Goal: Transaction & Acquisition: Purchase product/service

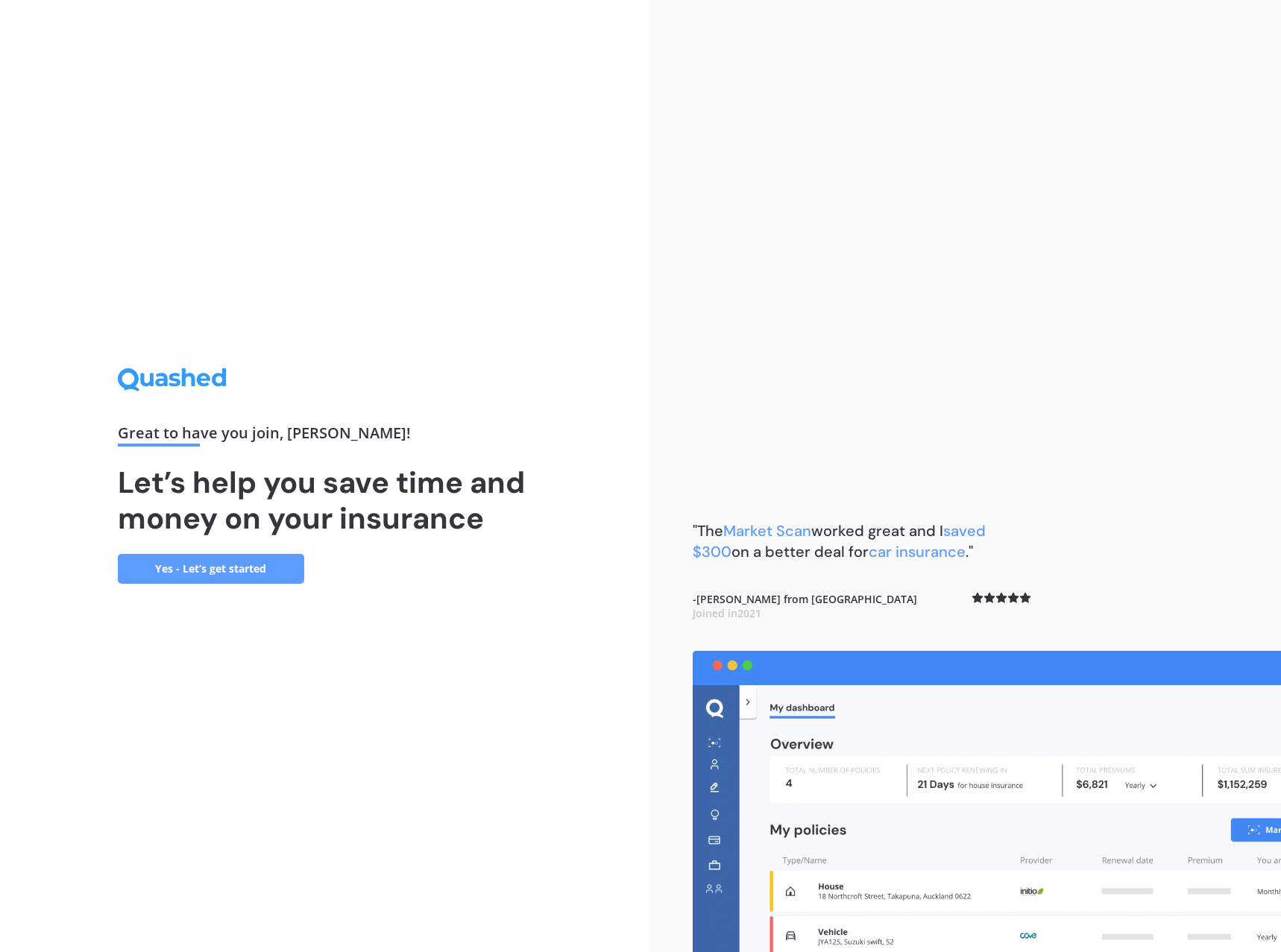
click at [240, 571] on link "Yes - Let’s get started" at bounding box center [210, 568] width 187 height 30
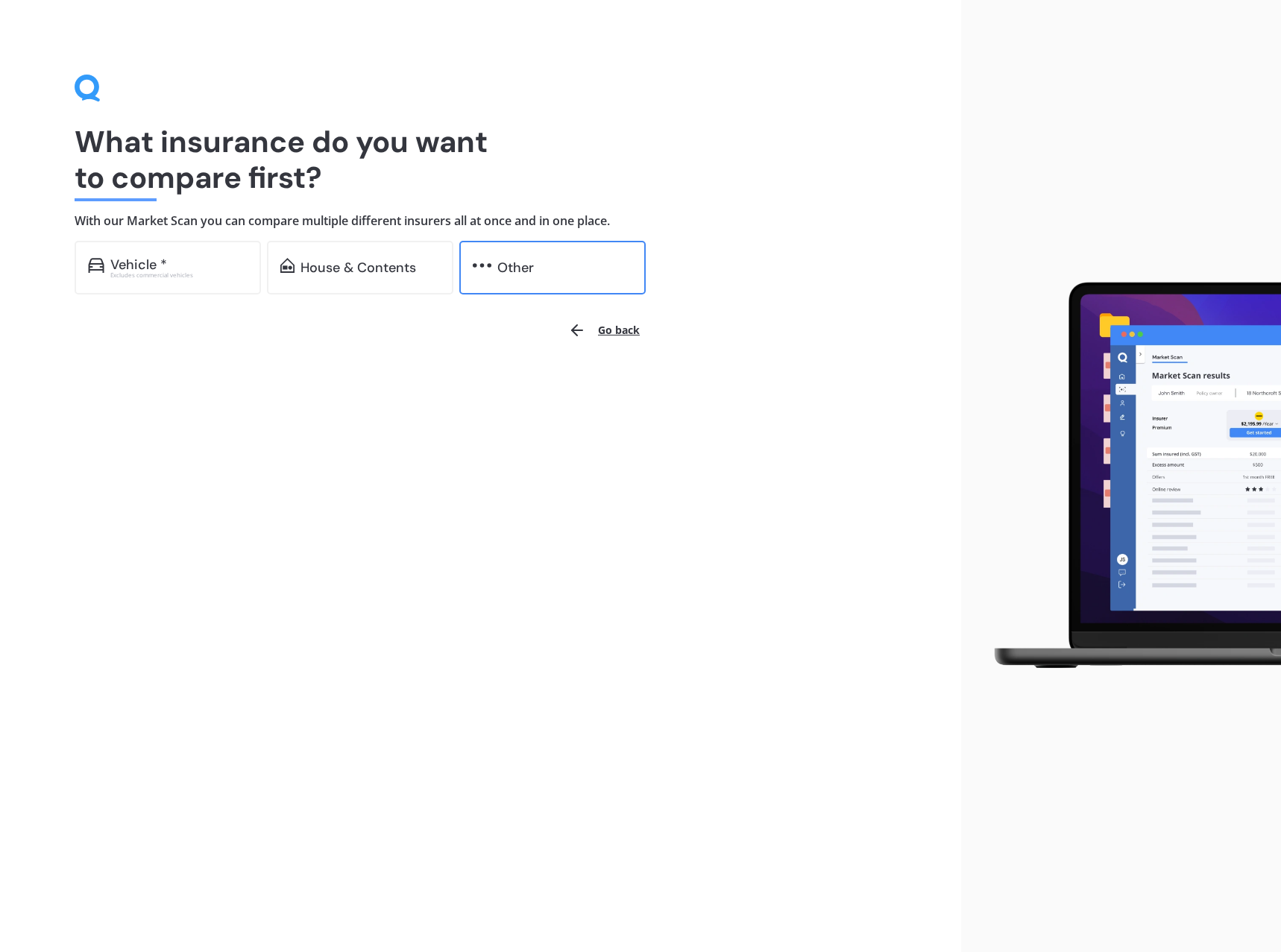
click at [538, 272] on div "Other" at bounding box center [565, 267] width 135 height 15
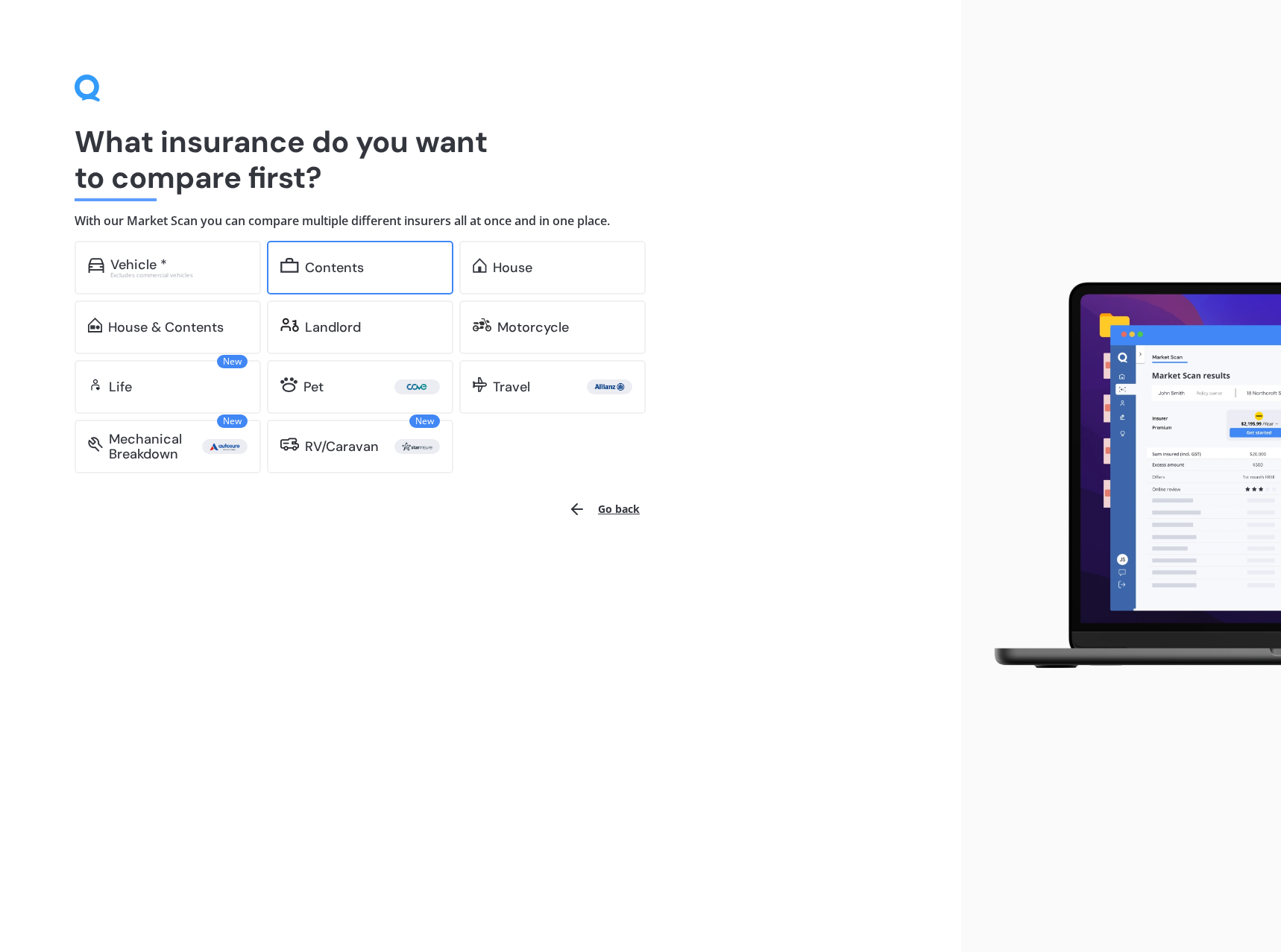
click at [373, 273] on div "Contents" at bounding box center [372, 267] width 135 height 15
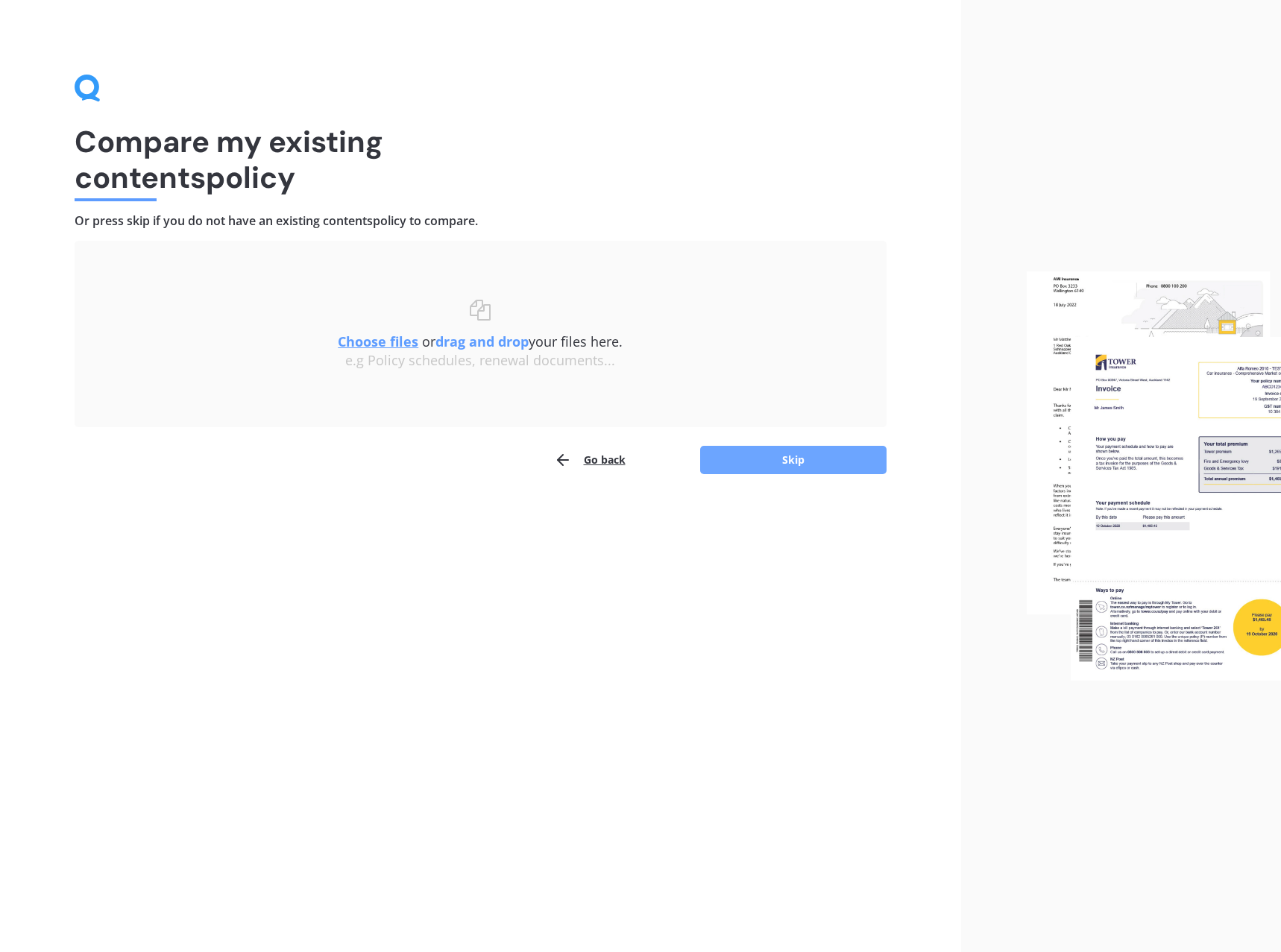
click at [752, 460] on button "Skip" at bounding box center [793, 460] width 187 height 28
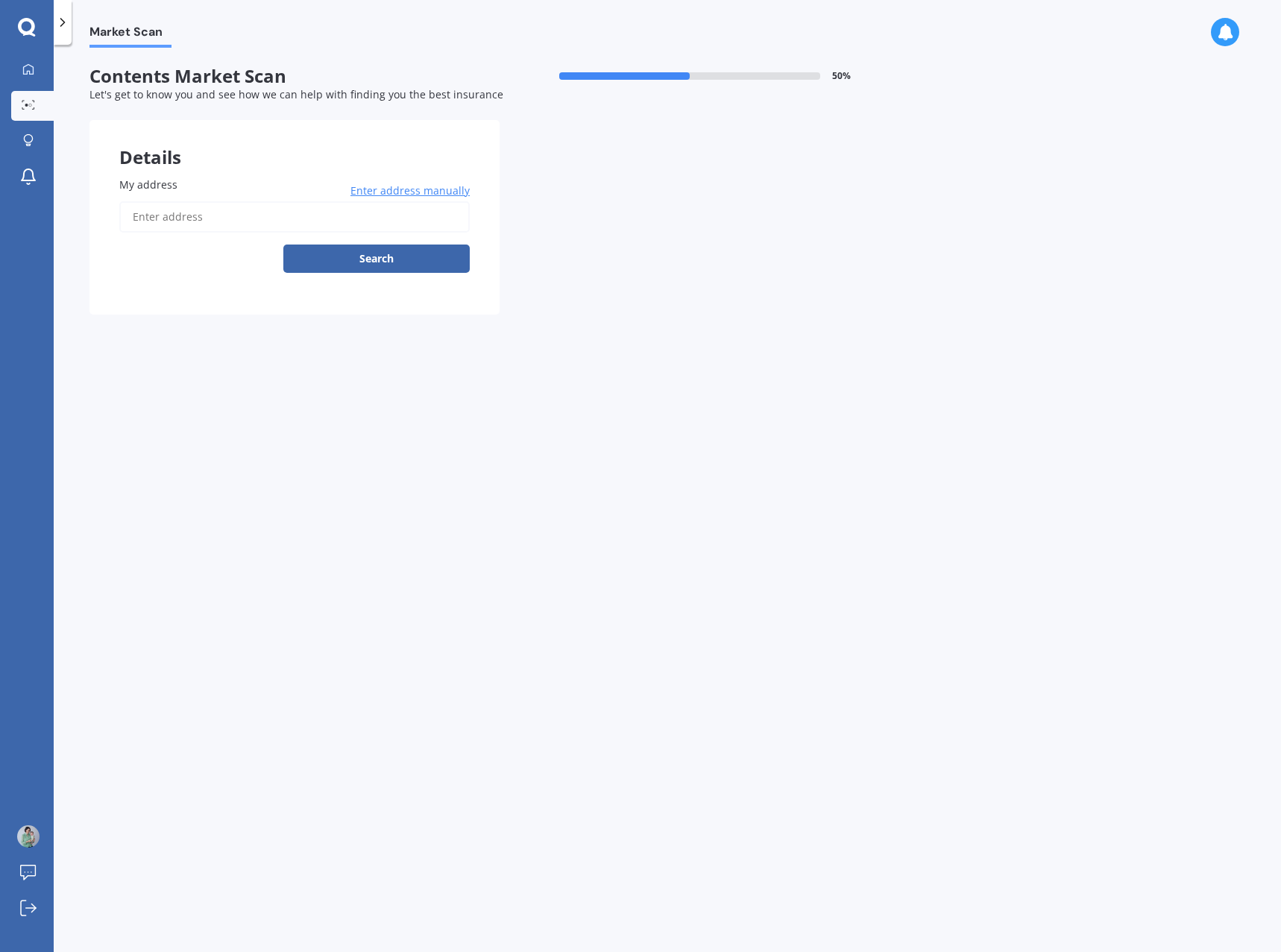
click at [225, 215] on input "My address" at bounding box center [294, 217] width 350 height 31
type input "[STREET_ADDRESS]"
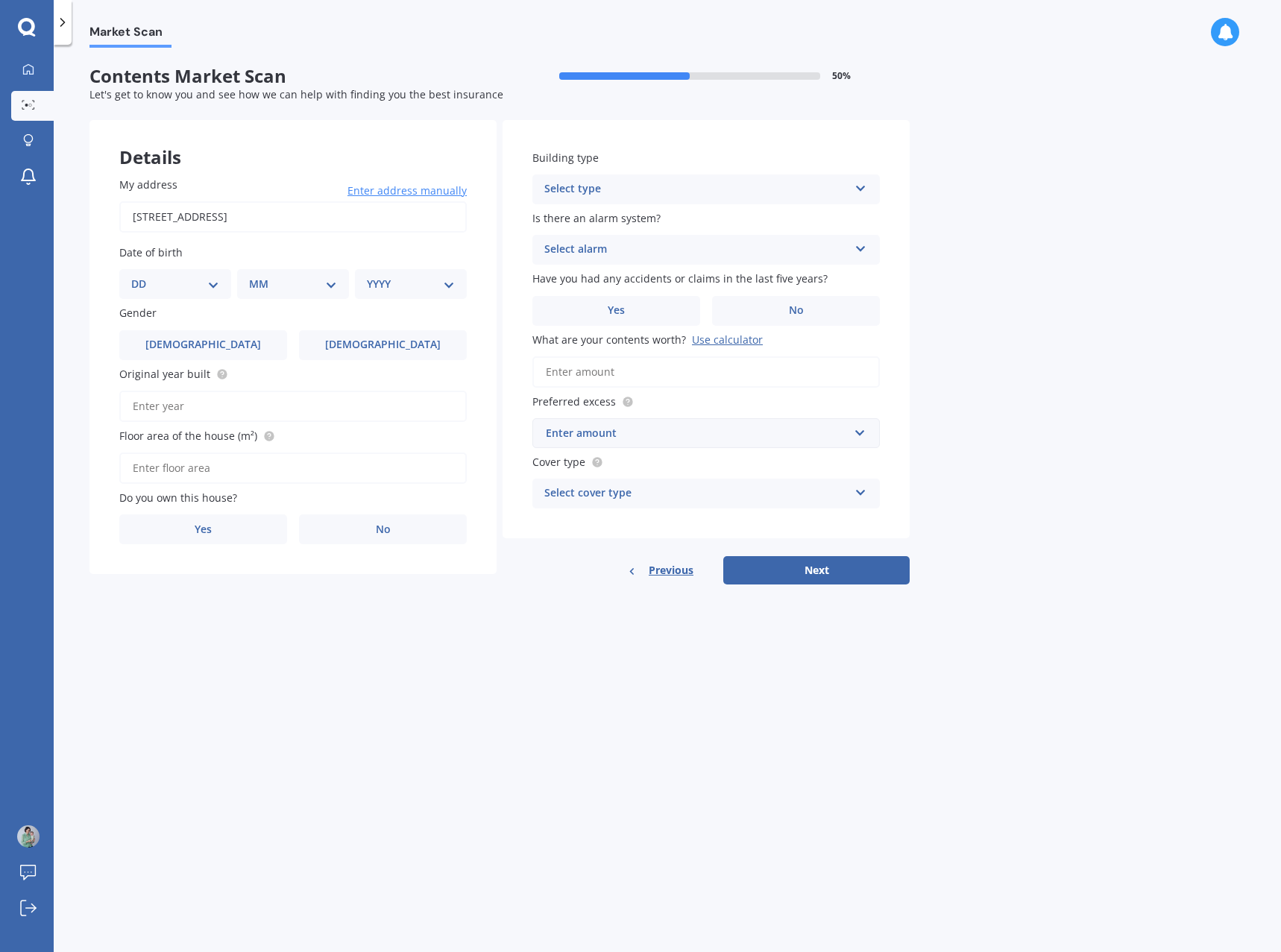
click at [167, 286] on select "DD 01 02 03 04 05 06 07 08 09 10 11 12 13 14 15 16 17 18 19 20 21 22 23 24 25 2…" at bounding box center [175, 283] width 88 height 16
click at [210, 280] on select "DD 01 02 03 04 05 06 07 08 09 10 11 12 13 14 15 16 17 18 19 20 21 22 23 24 25 2…" at bounding box center [175, 283] width 88 height 16
select select "30"
click at [143, 276] on select "DD 01 02 03 04 05 06 07 08 09 10 11 12 13 14 15 16 17 18 19 20 21 22 23 24 25 2…" at bounding box center [175, 283] width 88 height 16
click at [293, 278] on select "MM 01 02 03 04 05 06 07 08 09 10 11 12" at bounding box center [296, 283] width 82 height 16
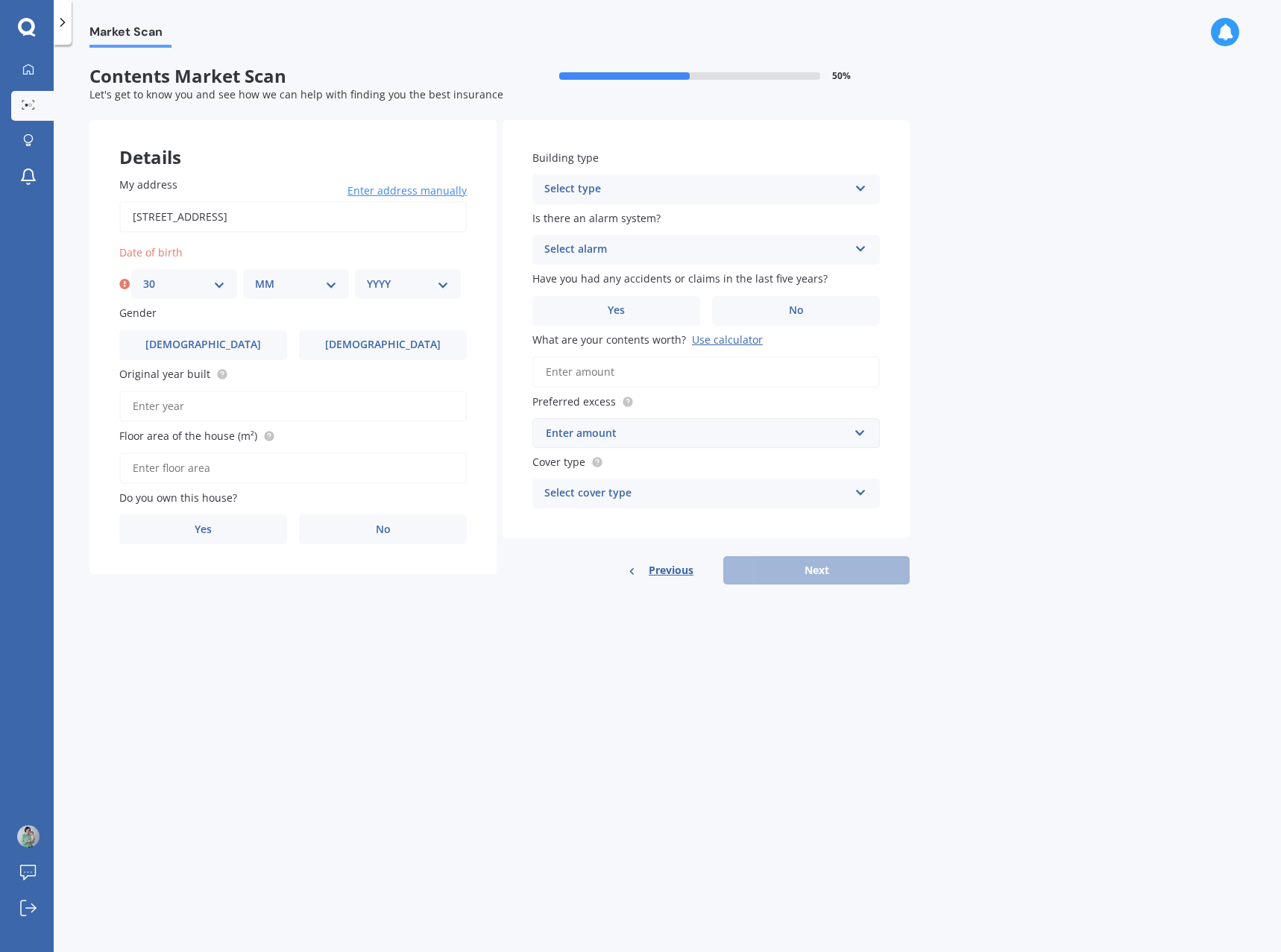
select select "01"
click at [255, 276] on select "MM 01 02 03 04 05 06 07 08 09 10 11 12" at bounding box center [296, 283] width 82 height 16
click at [379, 282] on select "YYYY 2009 2008 2007 2006 2005 2004 2003 2002 2001 2000 1999 1998 1997 1996 1995…" at bounding box center [408, 283] width 82 height 16
select select "2004"
click at [367, 276] on select "YYYY 2009 2008 2007 2006 2005 2004 2003 2002 2001 2000 1999 1998 1997 1996 1995…" at bounding box center [408, 283] width 82 height 16
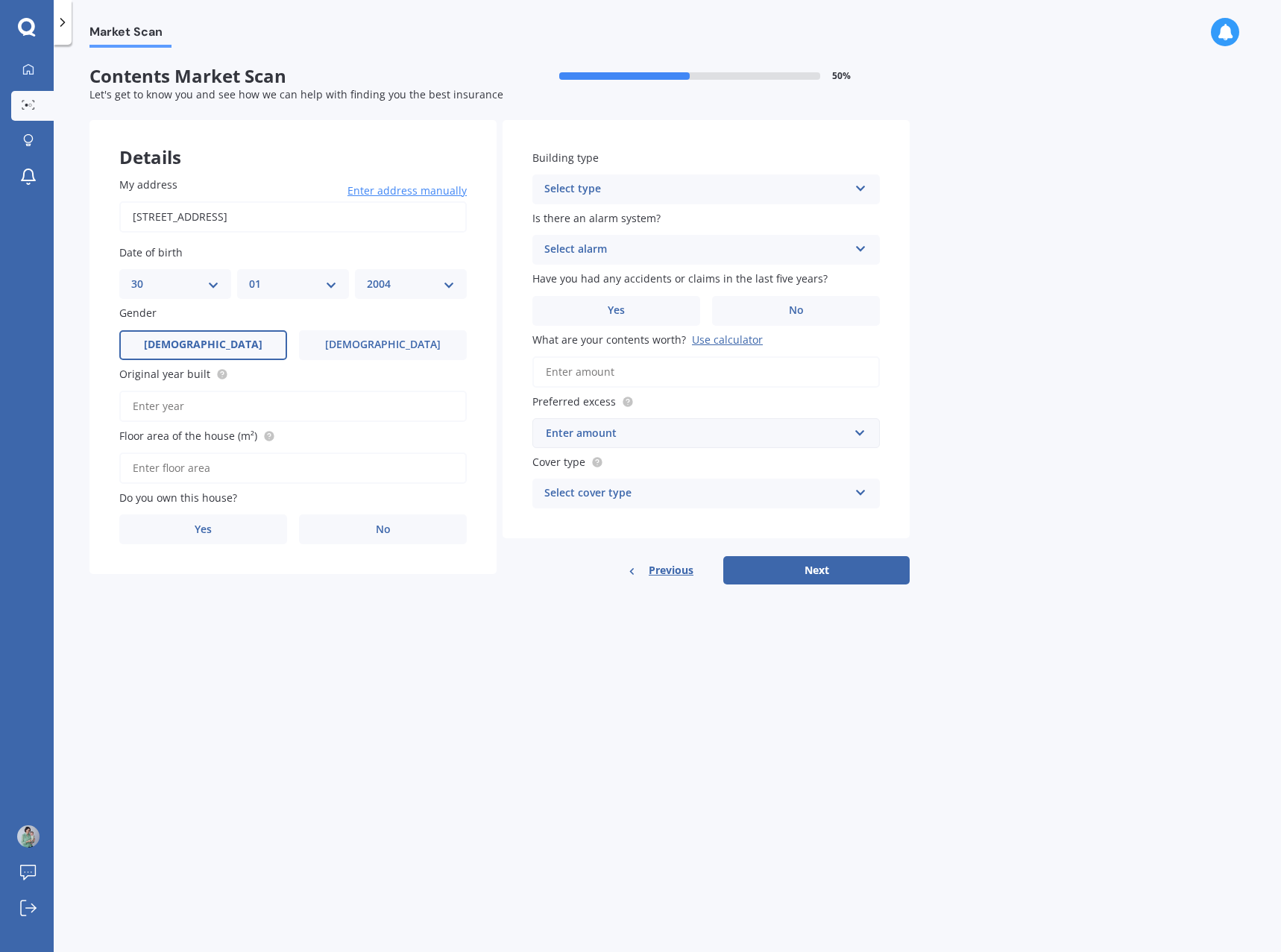
click at [231, 342] on label "[DEMOGRAPHIC_DATA]" at bounding box center [203, 345] width 167 height 30
click at [0, 0] on input "[DEMOGRAPHIC_DATA]" at bounding box center [0, 0] width 0 height 0
click at [340, 527] on label "No" at bounding box center [382, 529] width 167 height 30
click at [0, 0] on input "No" at bounding box center [0, 0] width 0 height 0
click at [362, 594] on div "Select occupant" at bounding box center [283, 590] width 304 height 18
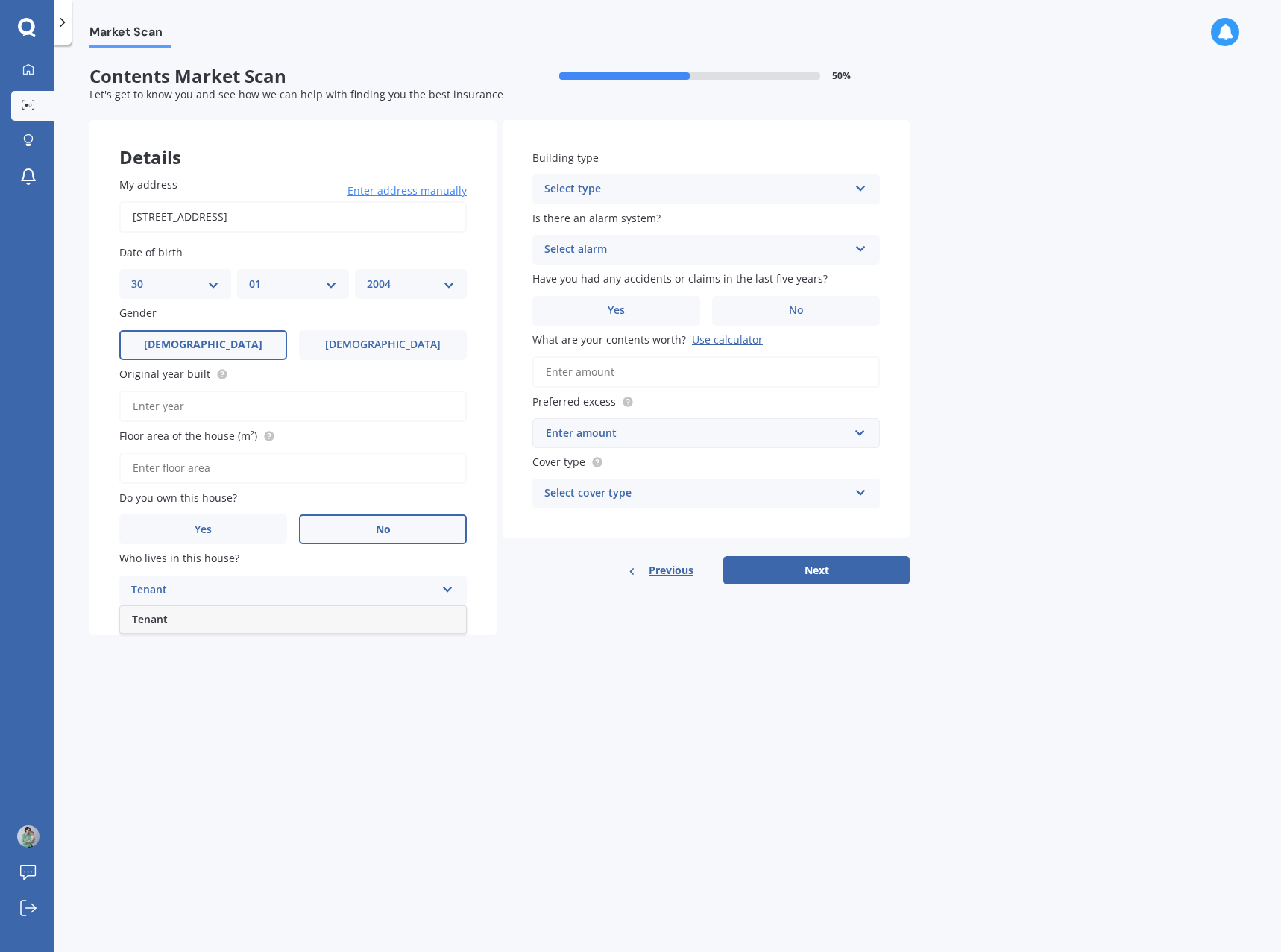
click at [316, 626] on div "Tenant" at bounding box center [293, 619] width 346 height 27
click at [597, 180] on div "Select type Freestanding Multi-unit (in a block of 6 or less) Multi-unit (in a …" at bounding box center [706, 189] width 348 height 30
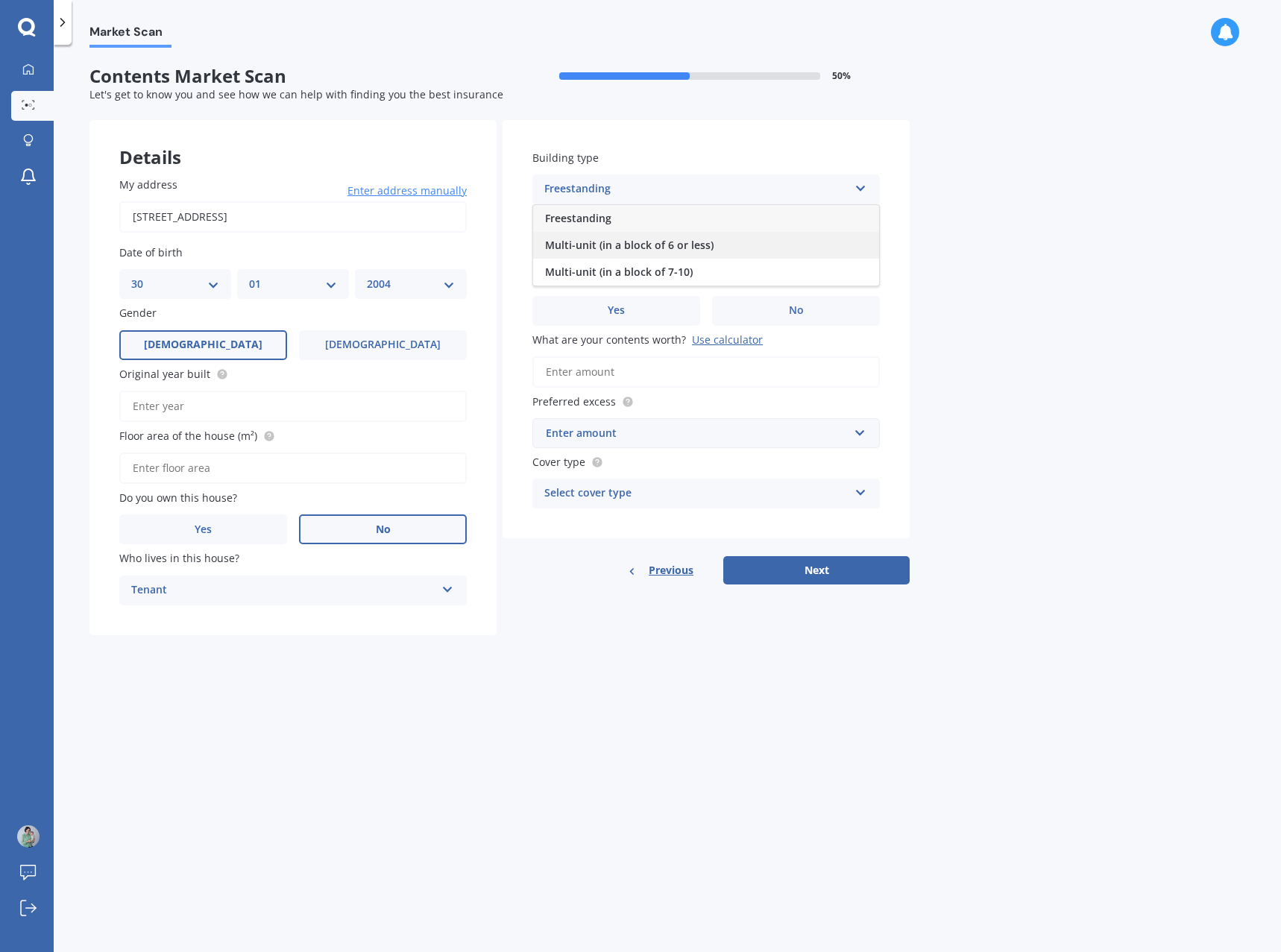
click at [591, 240] on span "Multi-unit (in a block of 6 or less)" at bounding box center [629, 245] width 168 height 14
click at [616, 246] on div "Select alarm" at bounding box center [697, 250] width 304 height 18
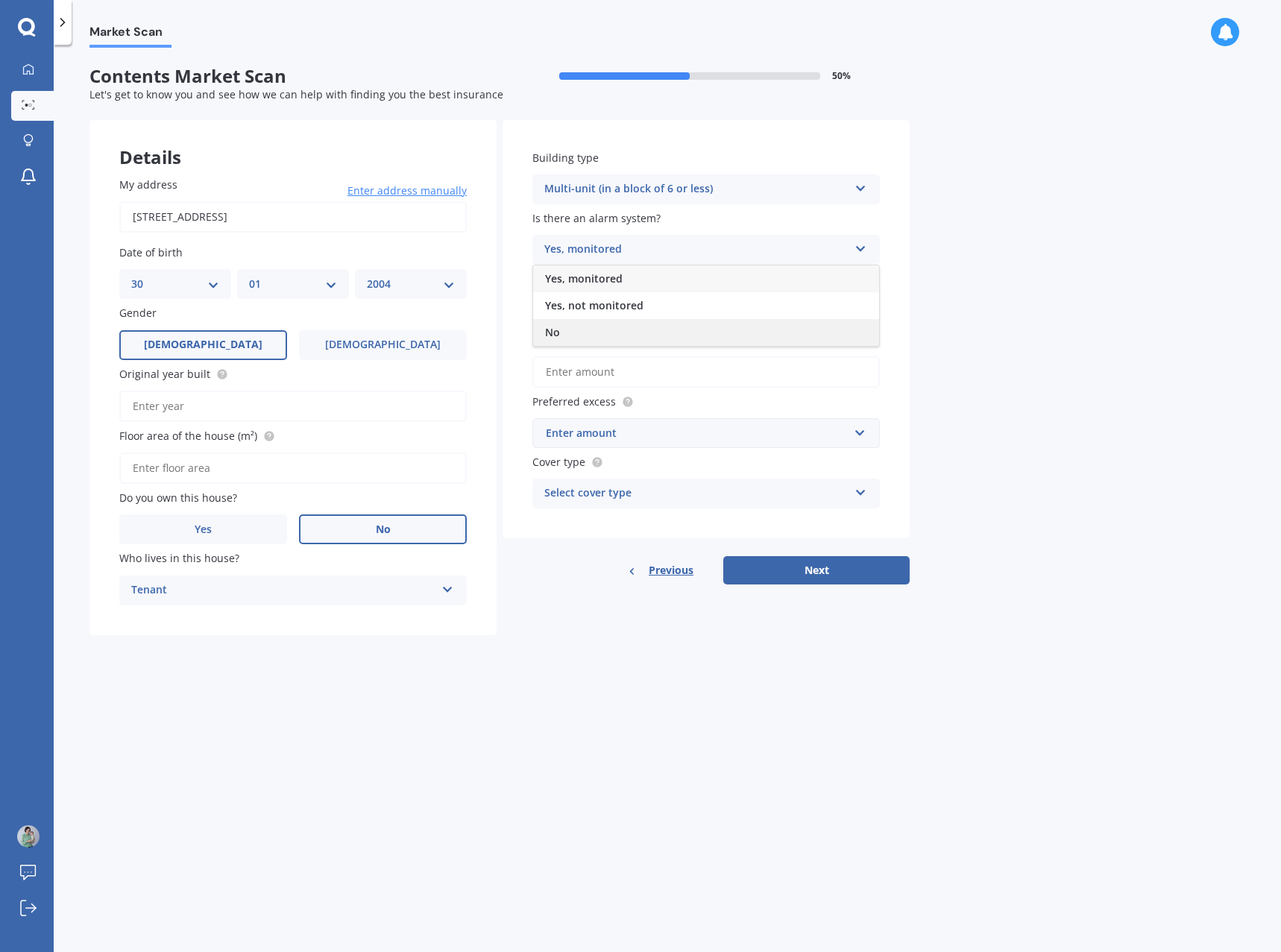
click at [596, 335] on div "No" at bounding box center [706, 332] width 346 height 27
click at [765, 302] on label "No" at bounding box center [796, 311] width 167 height 30
click at [0, 0] on input "No" at bounding box center [0, 0] width 0 height 0
click at [691, 373] on input "What are your contents worth? Use calculator" at bounding box center [706, 372] width 348 height 31
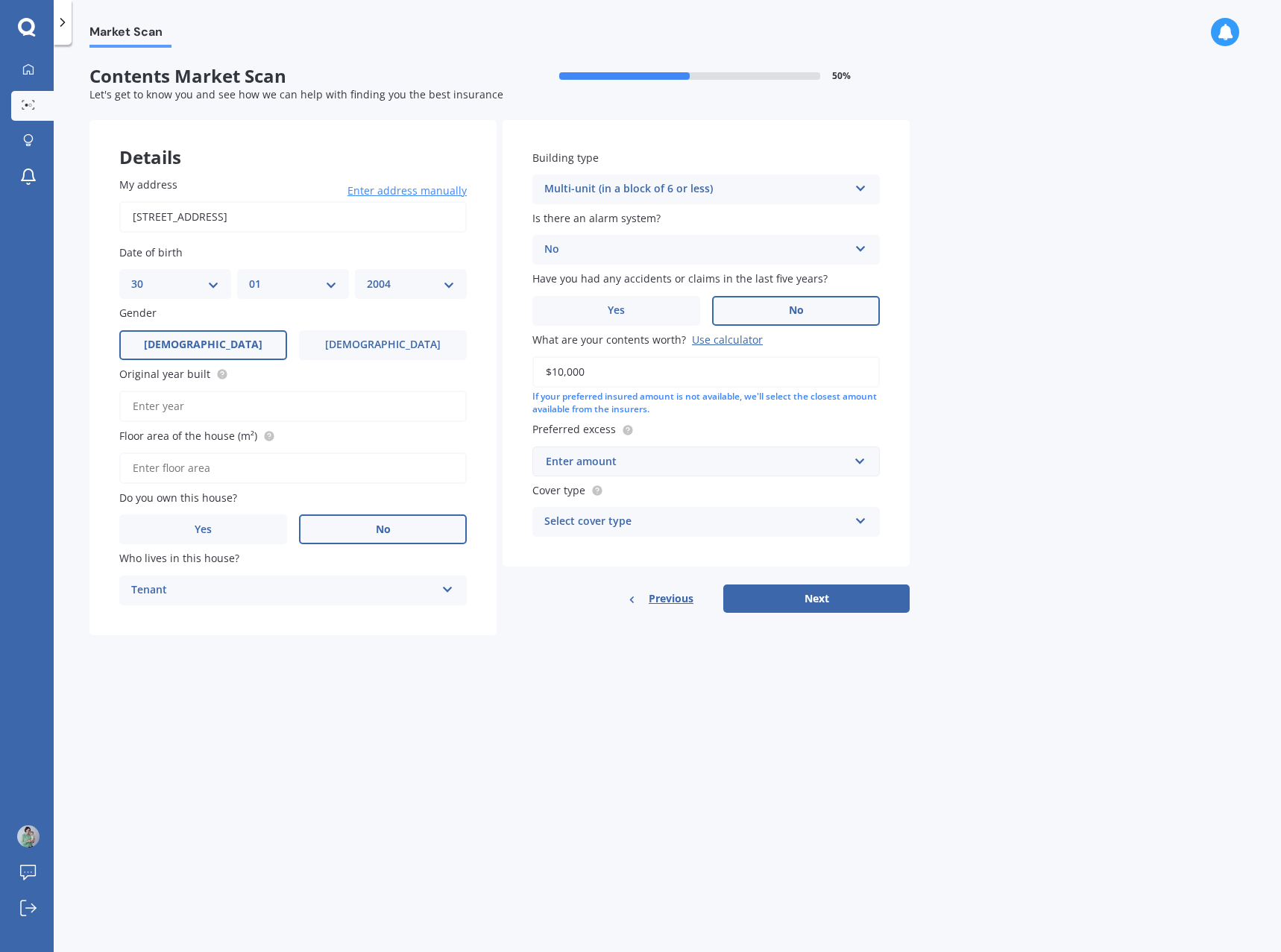
type input "$10,000"
click at [673, 454] on div "Enter amount" at bounding box center [697, 461] width 303 height 16
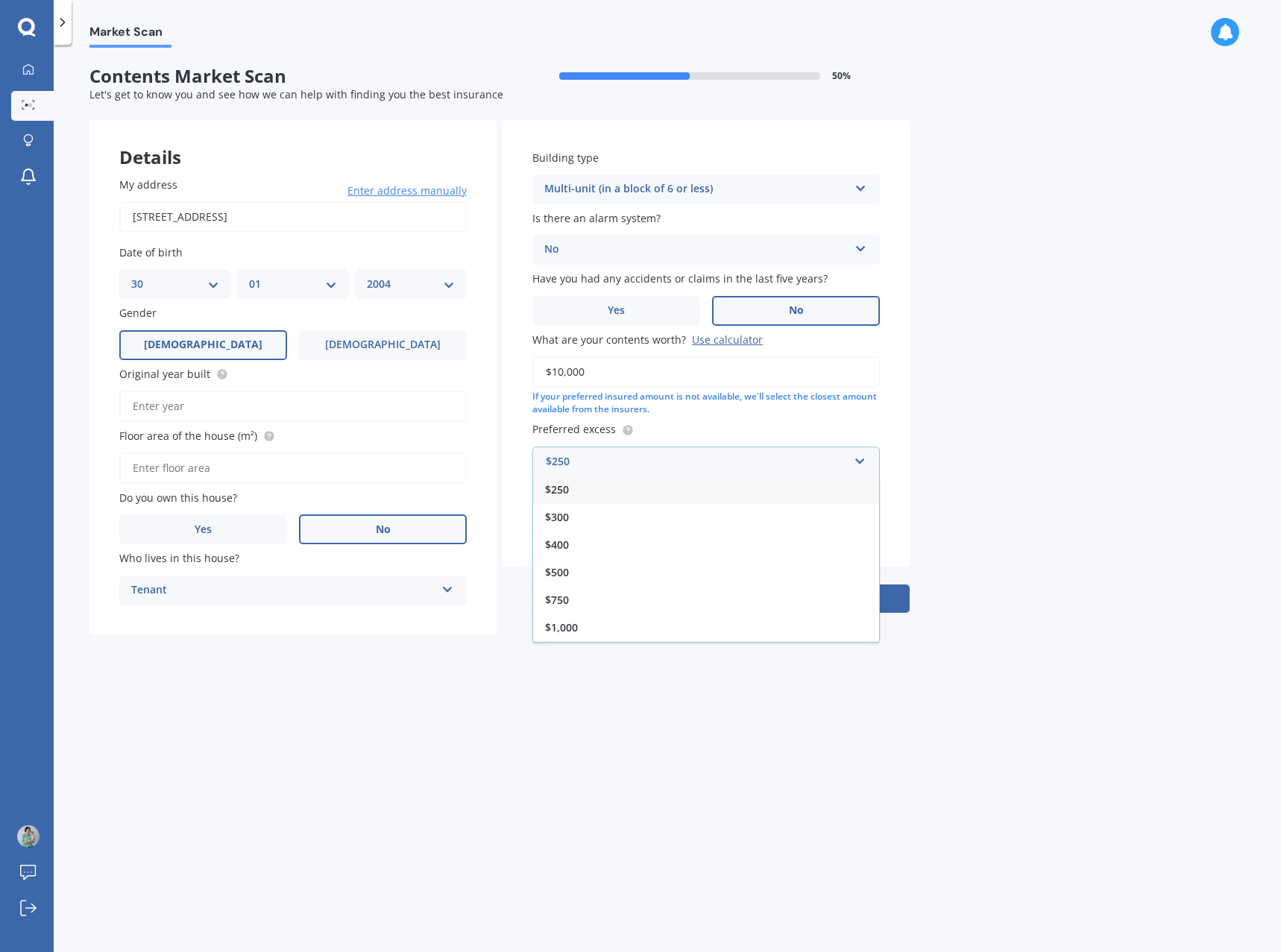
click at [577, 488] on div "$250" at bounding box center [706, 490] width 346 height 28
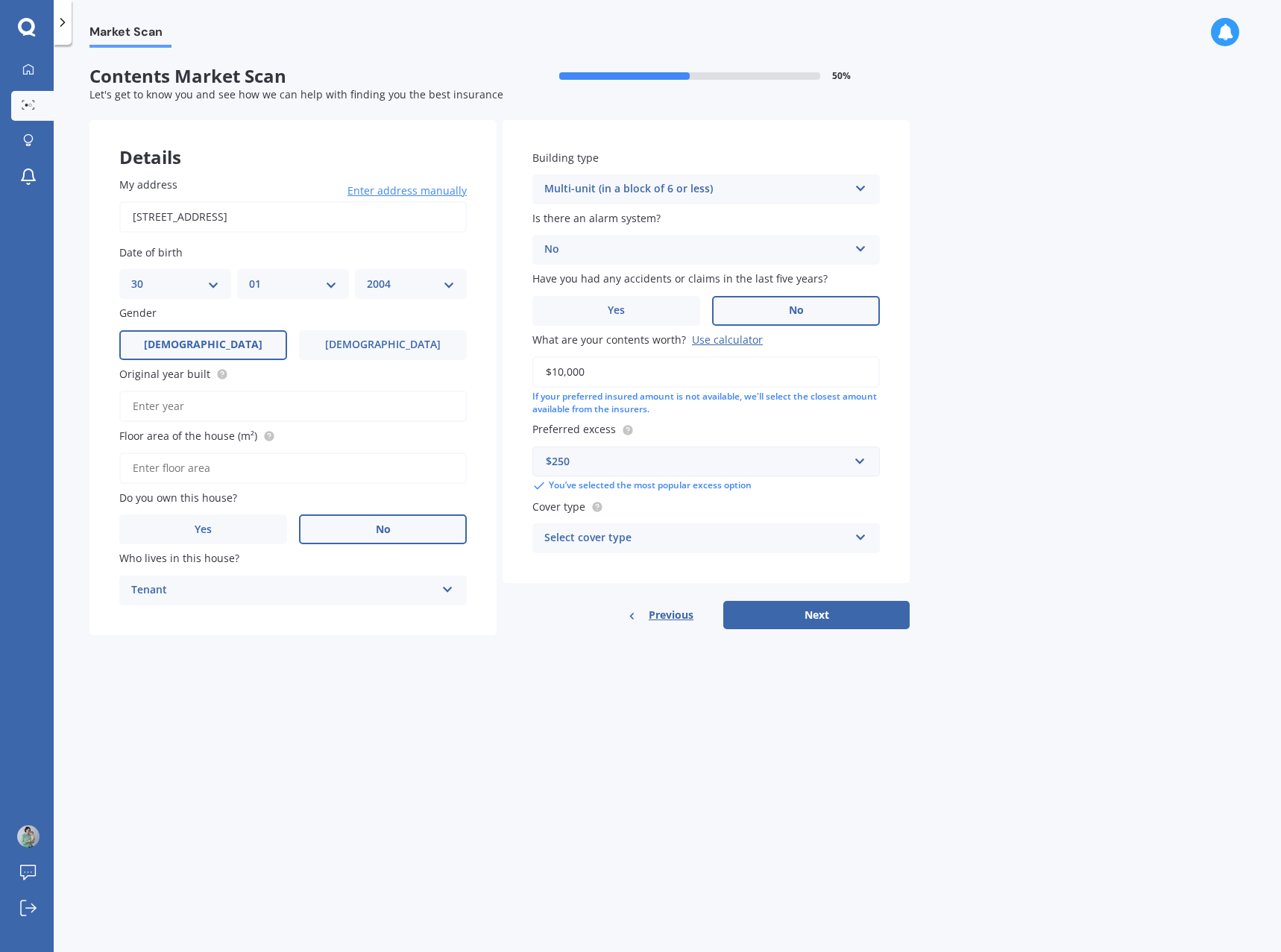
click at [582, 545] on div "Select cover type" at bounding box center [697, 537] width 304 height 18
click at [583, 546] on div "High" at bounding box center [697, 537] width 304 height 18
click at [583, 547] on div "Select cover type High Limited" at bounding box center [706, 538] width 348 height 30
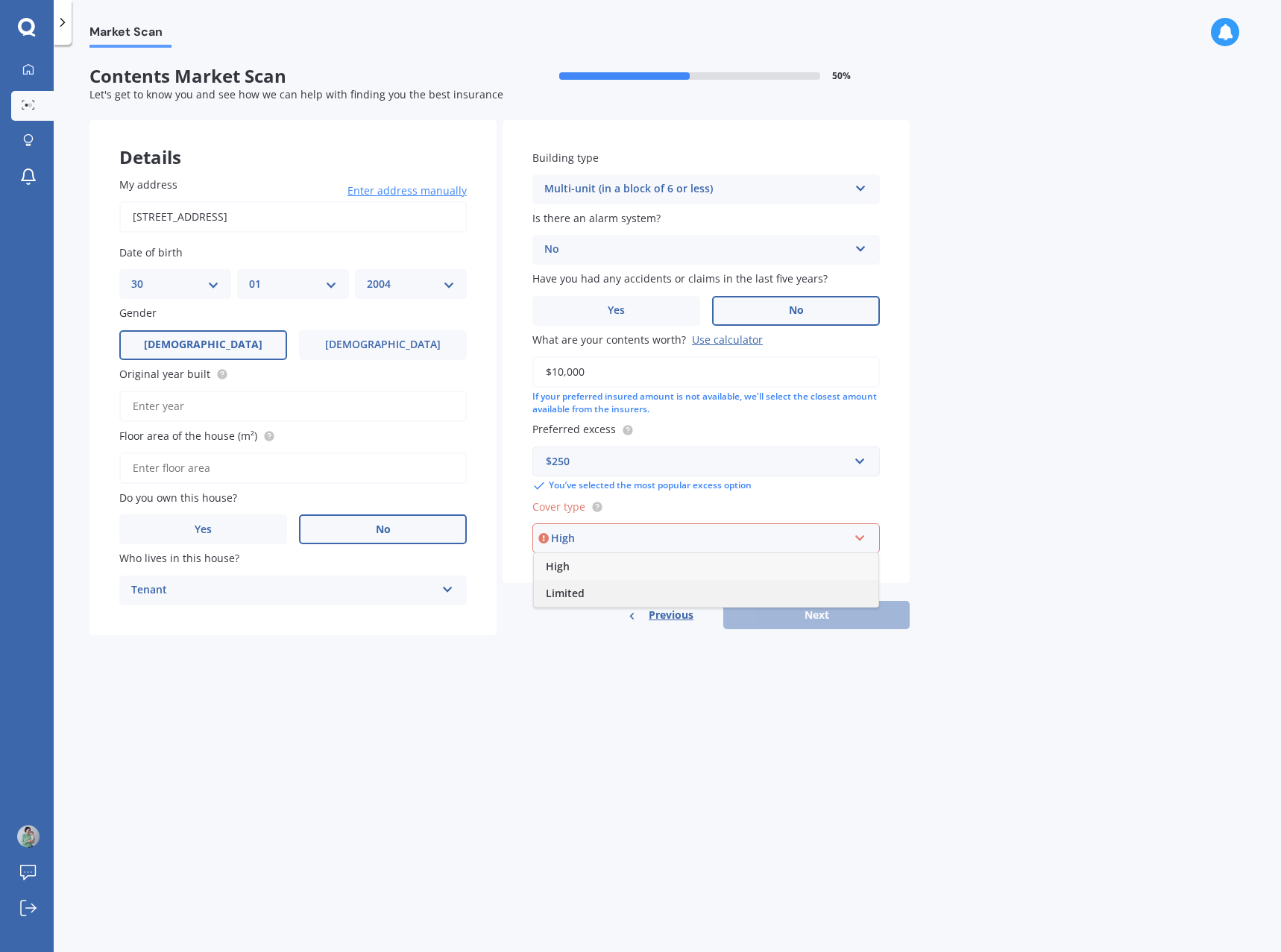
click at [586, 597] on div "Limited" at bounding box center [706, 593] width 345 height 27
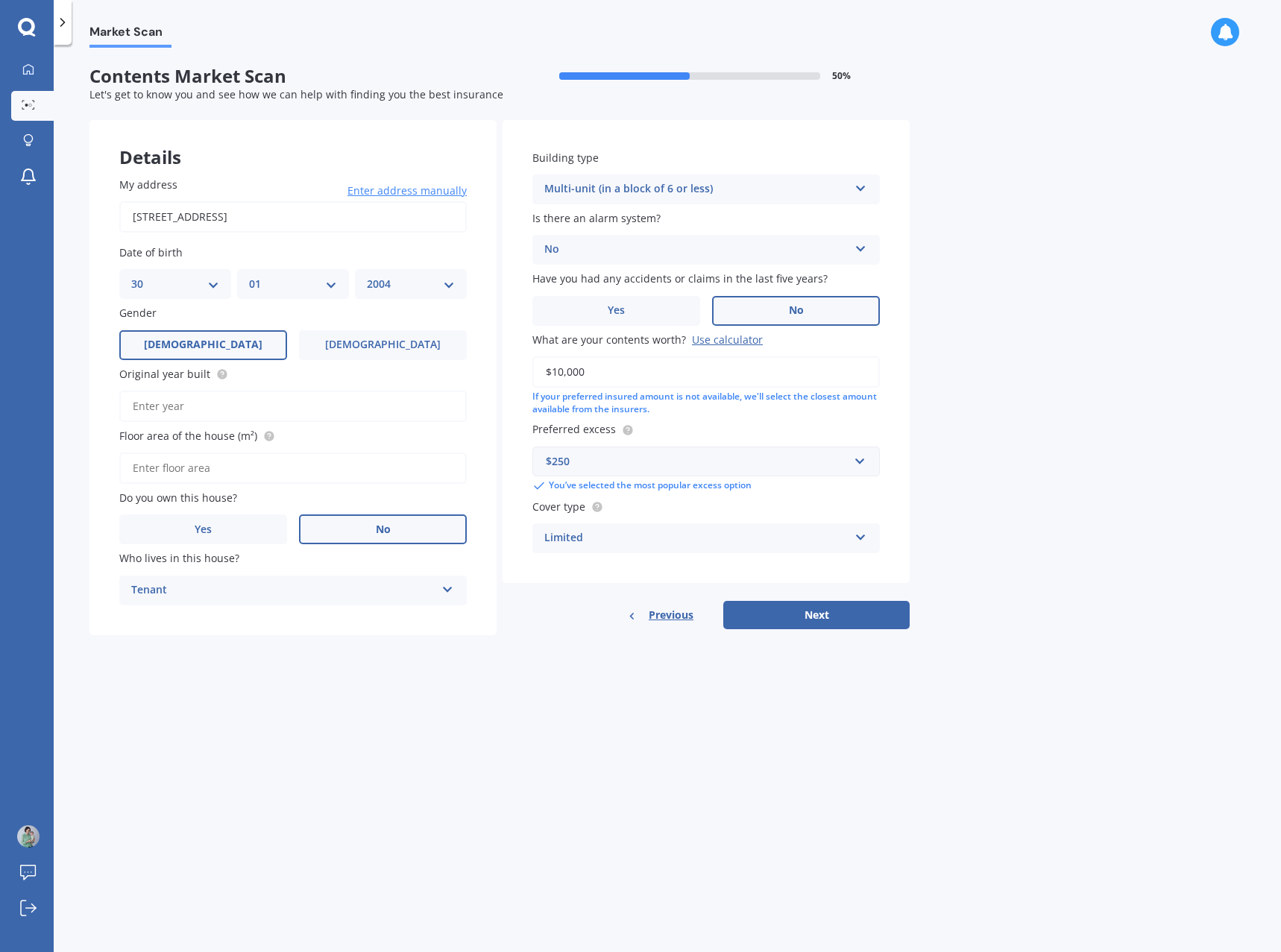
click at [740, 616] on button "Next" at bounding box center [816, 615] width 187 height 28
type input "1940"
click at [194, 466] on input "Floor area of the house (m²)" at bounding box center [293, 468] width 348 height 31
click at [182, 469] on input "Floor area of the house (m²)" at bounding box center [293, 468] width 348 height 31
type input "984"
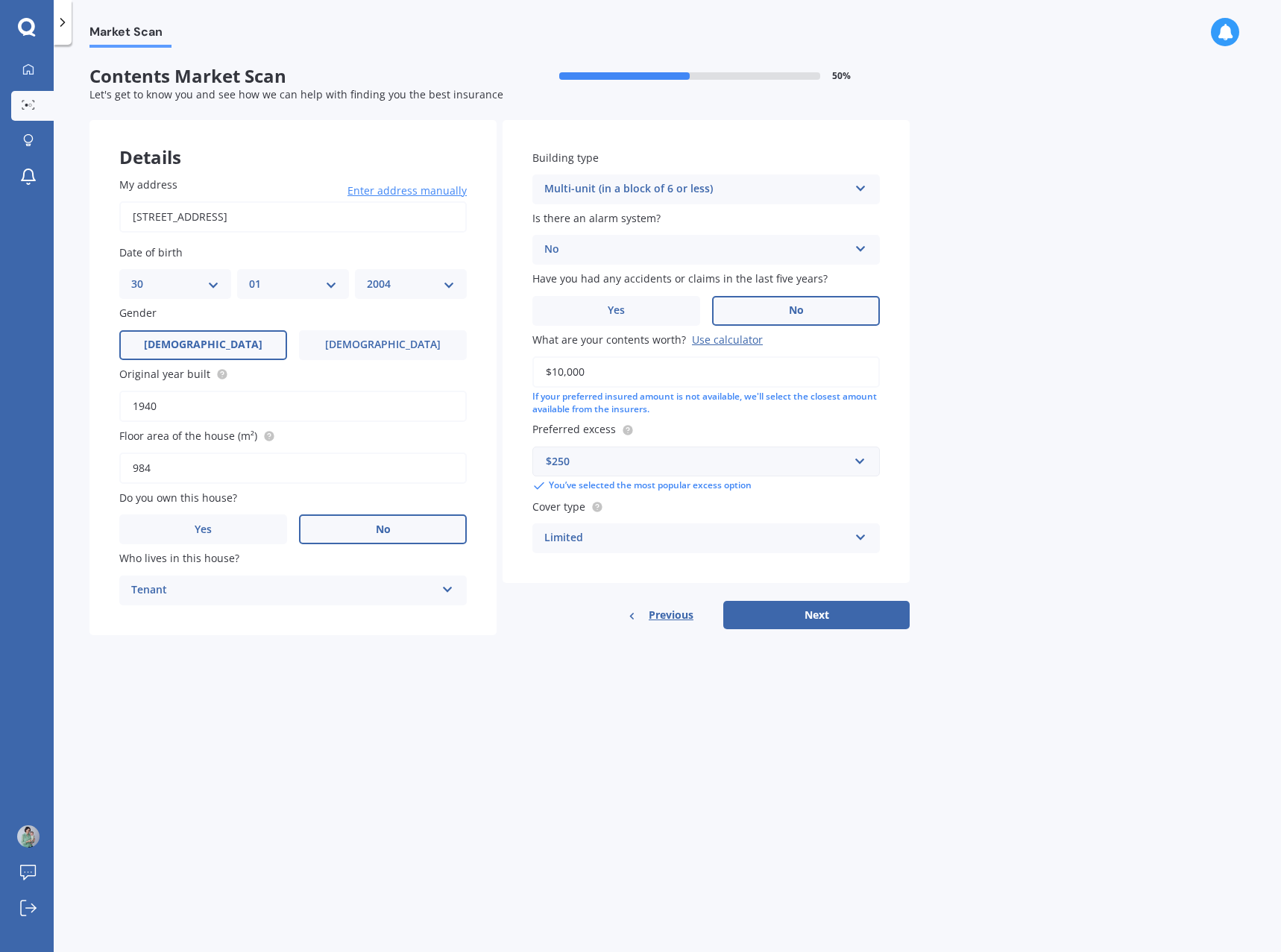
click at [768, 613] on button "Next" at bounding box center [816, 615] width 187 height 28
select select "30"
select select "01"
select select "2004"
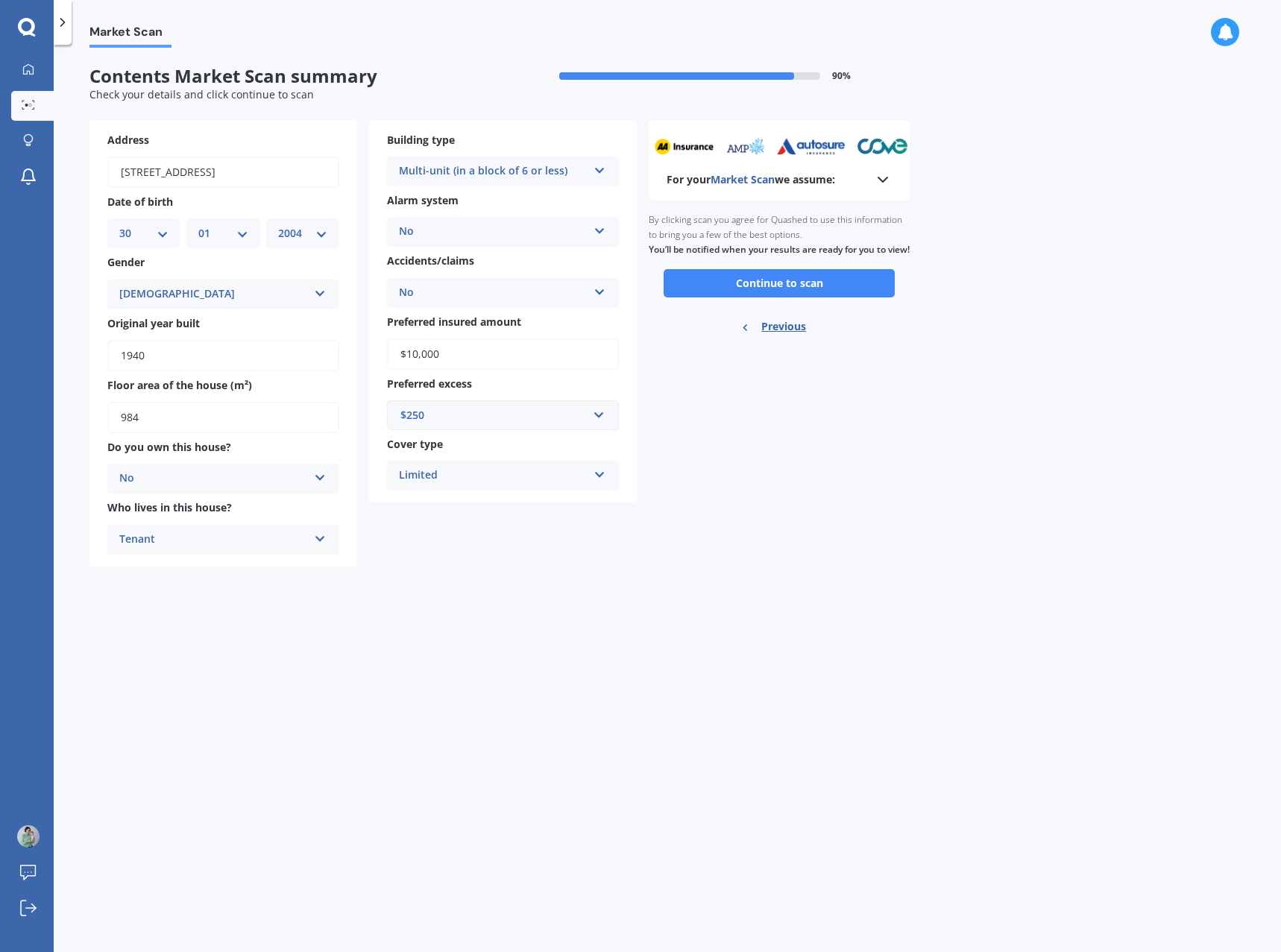
click at [601, 172] on icon at bounding box center [600, 168] width 13 height 11
click at [714, 294] on button "Continue to scan" at bounding box center [779, 283] width 231 height 28
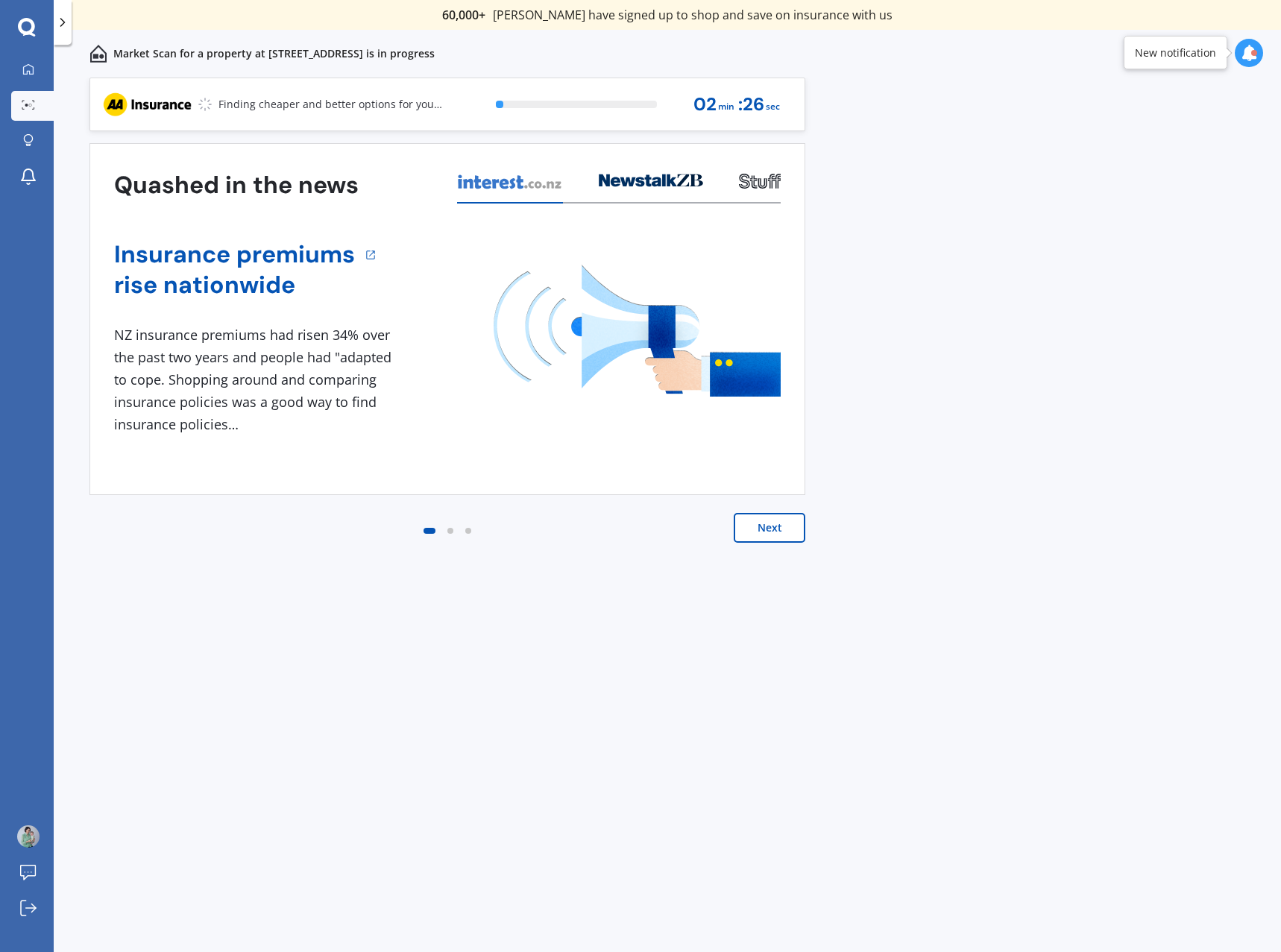
click at [743, 520] on button "Next" at bounding box center [770, 527] width 71 height 30
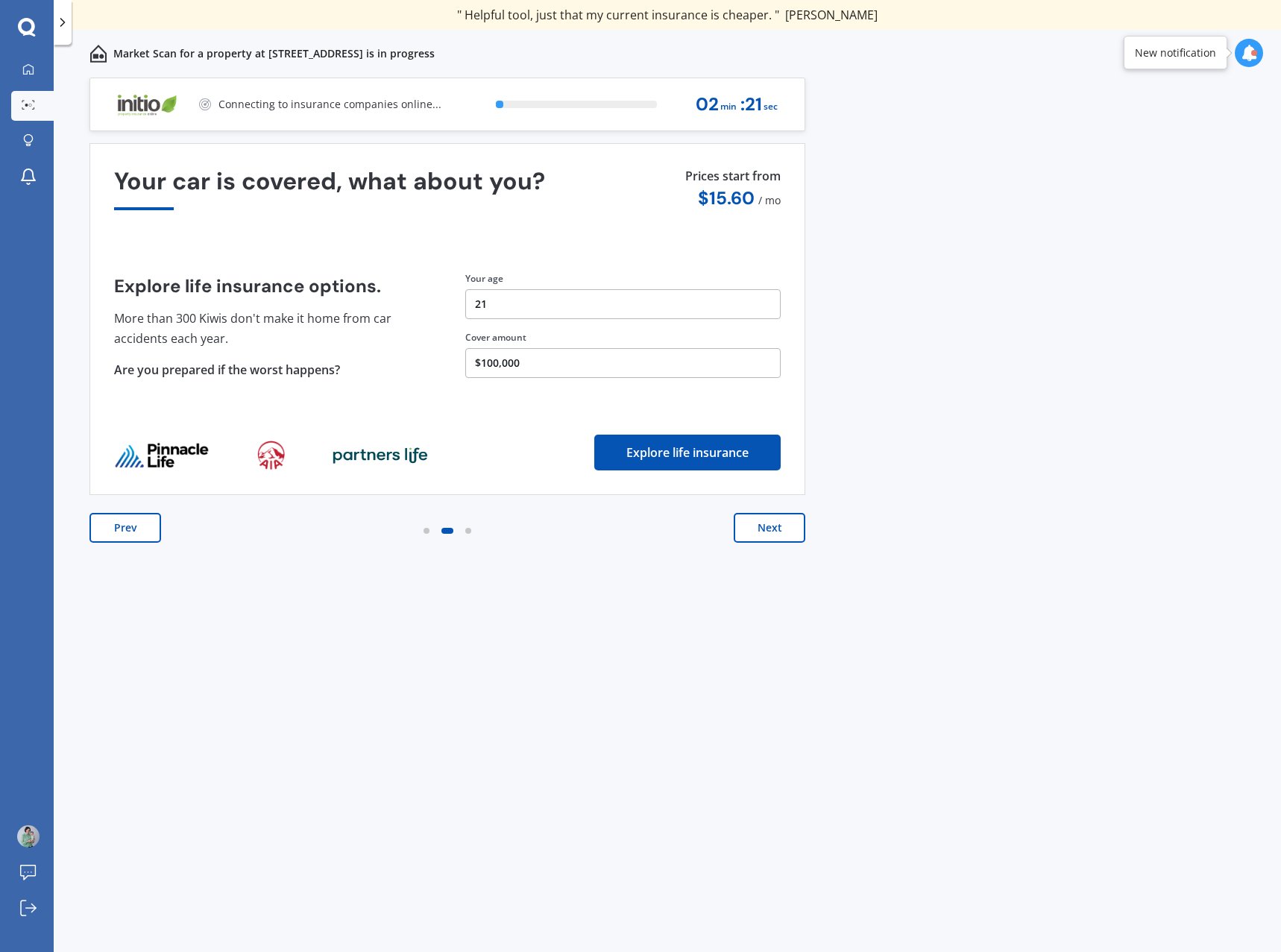
click at [753, 519] on button "Next" at bounding box center [770, 527] width 71 height 30
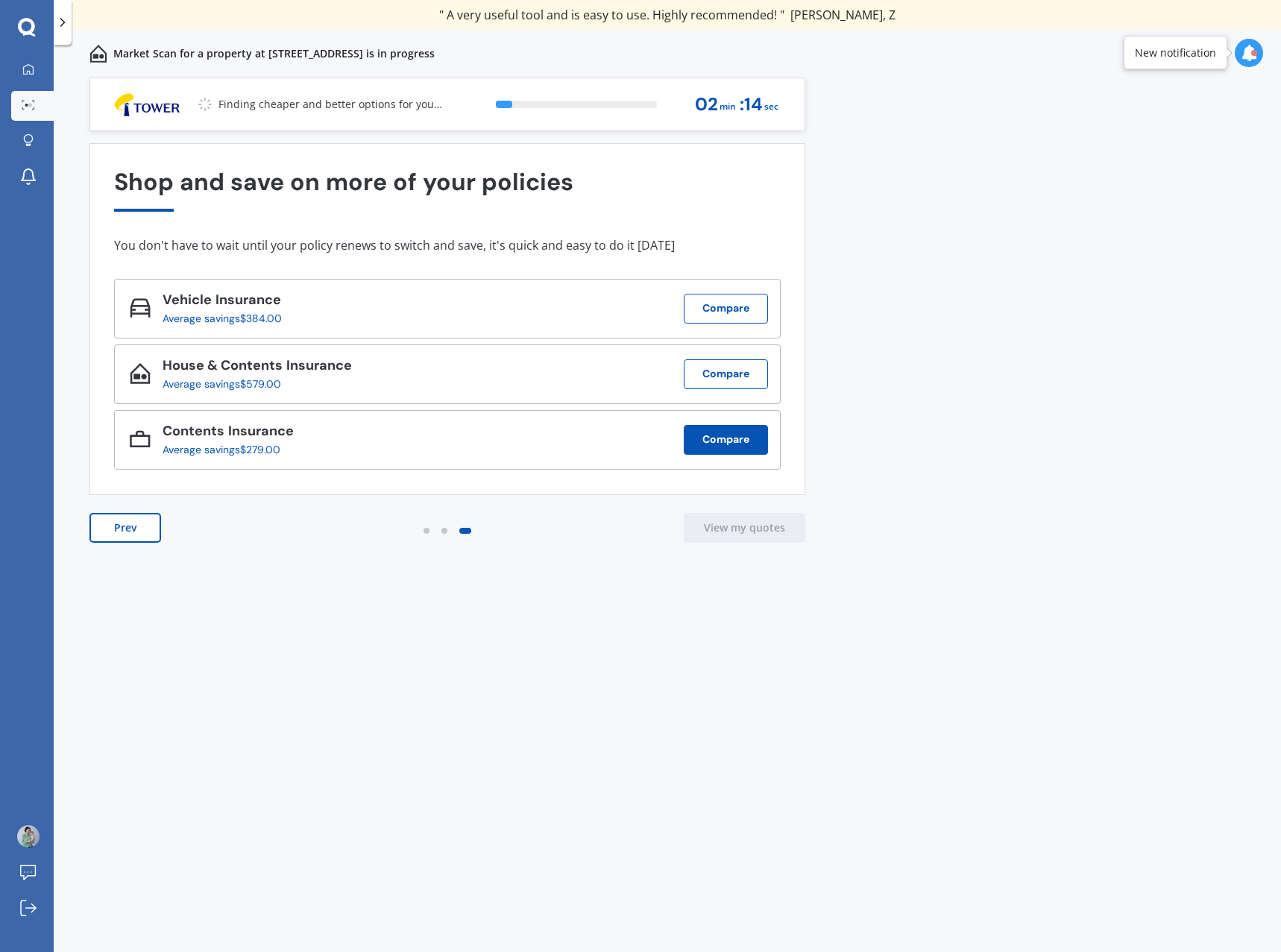
click at [700, 441] on button "Compare" at bounding box center [726, 439] width 84 height 30
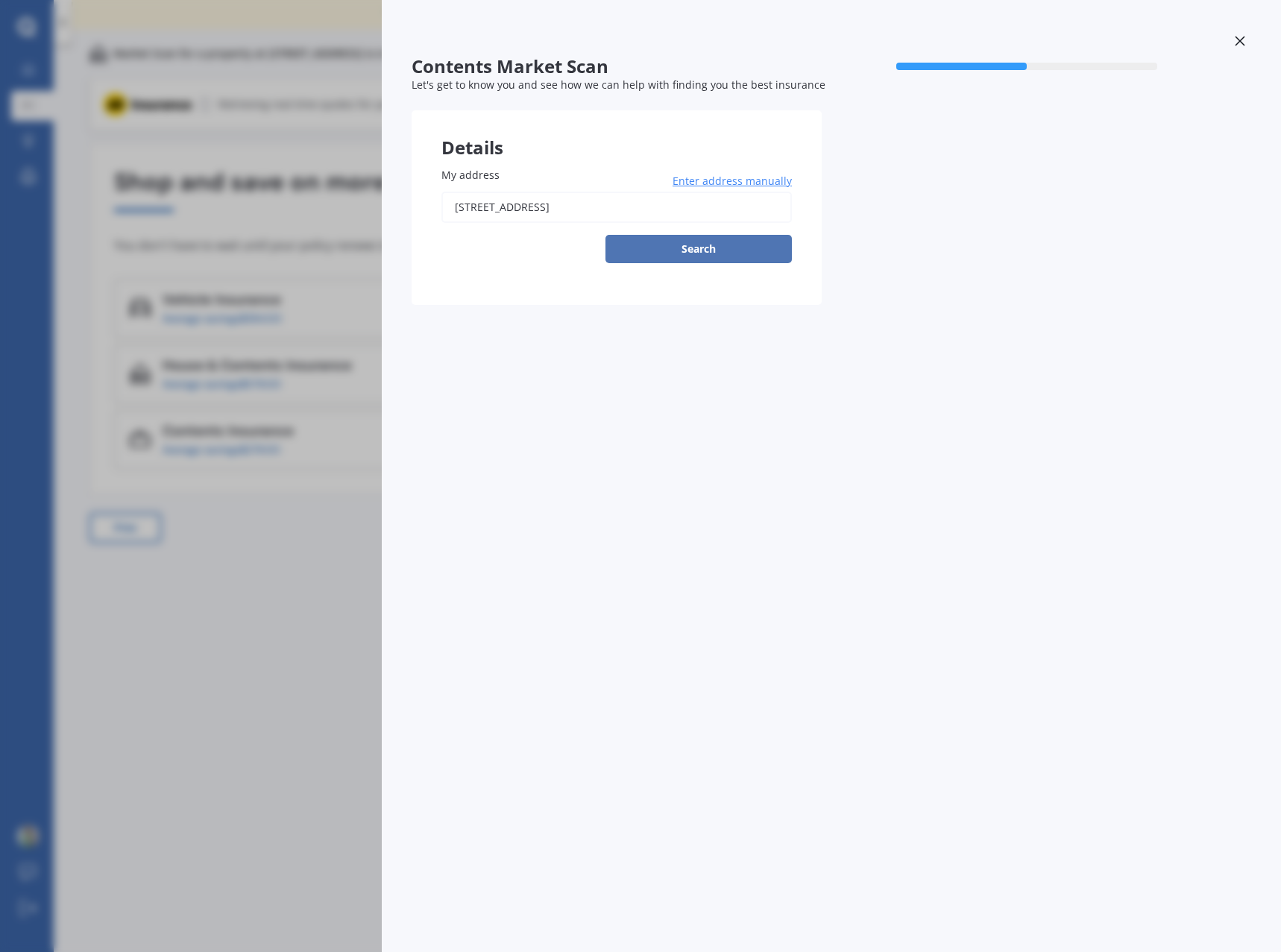
click at [700, 256] on button "Search" at bounding box center [698, 249] width 187 height 28
type input "[STREET_ADDRESS]"
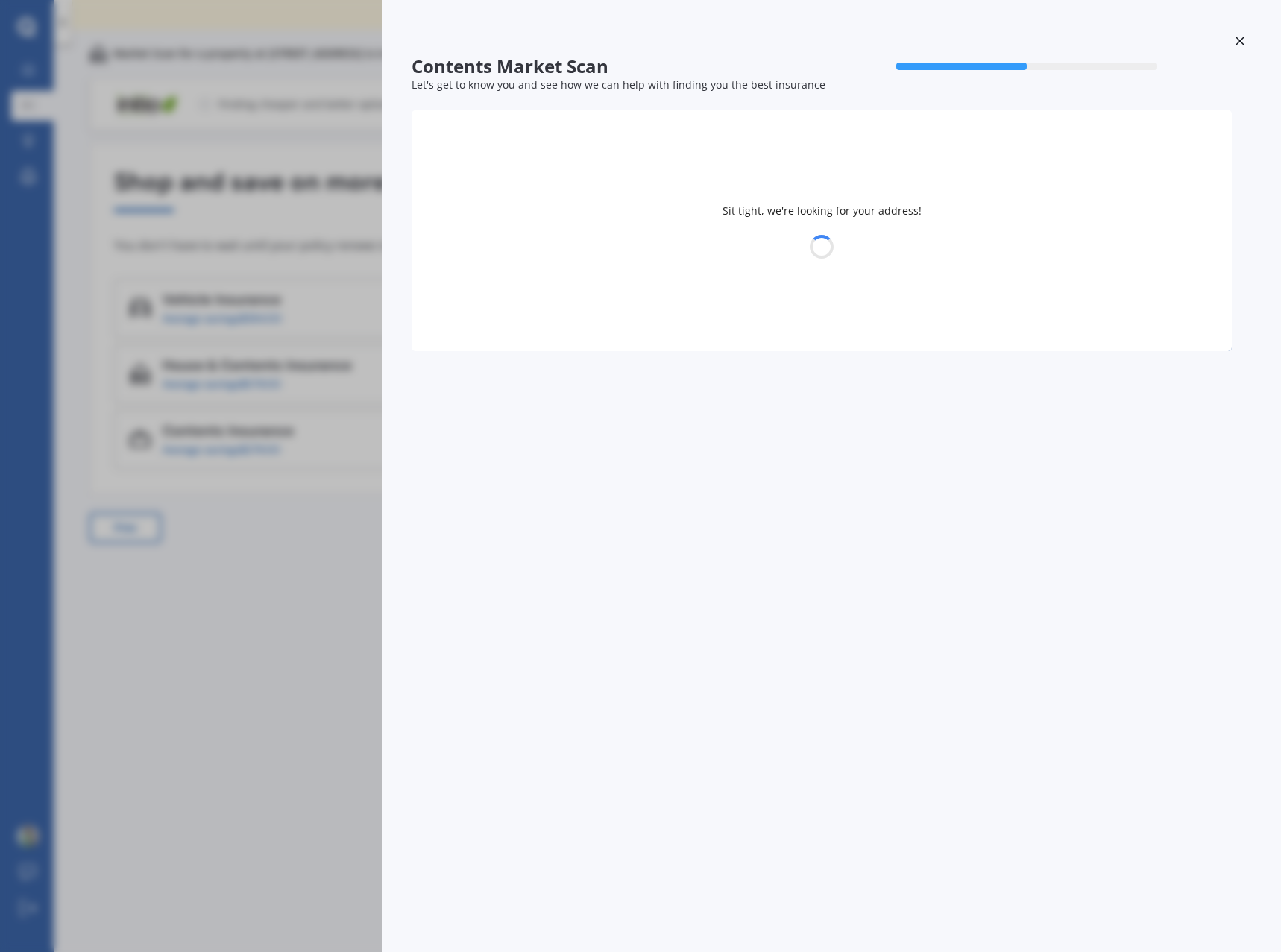
select select "30"
select select "01"
select select "2004"
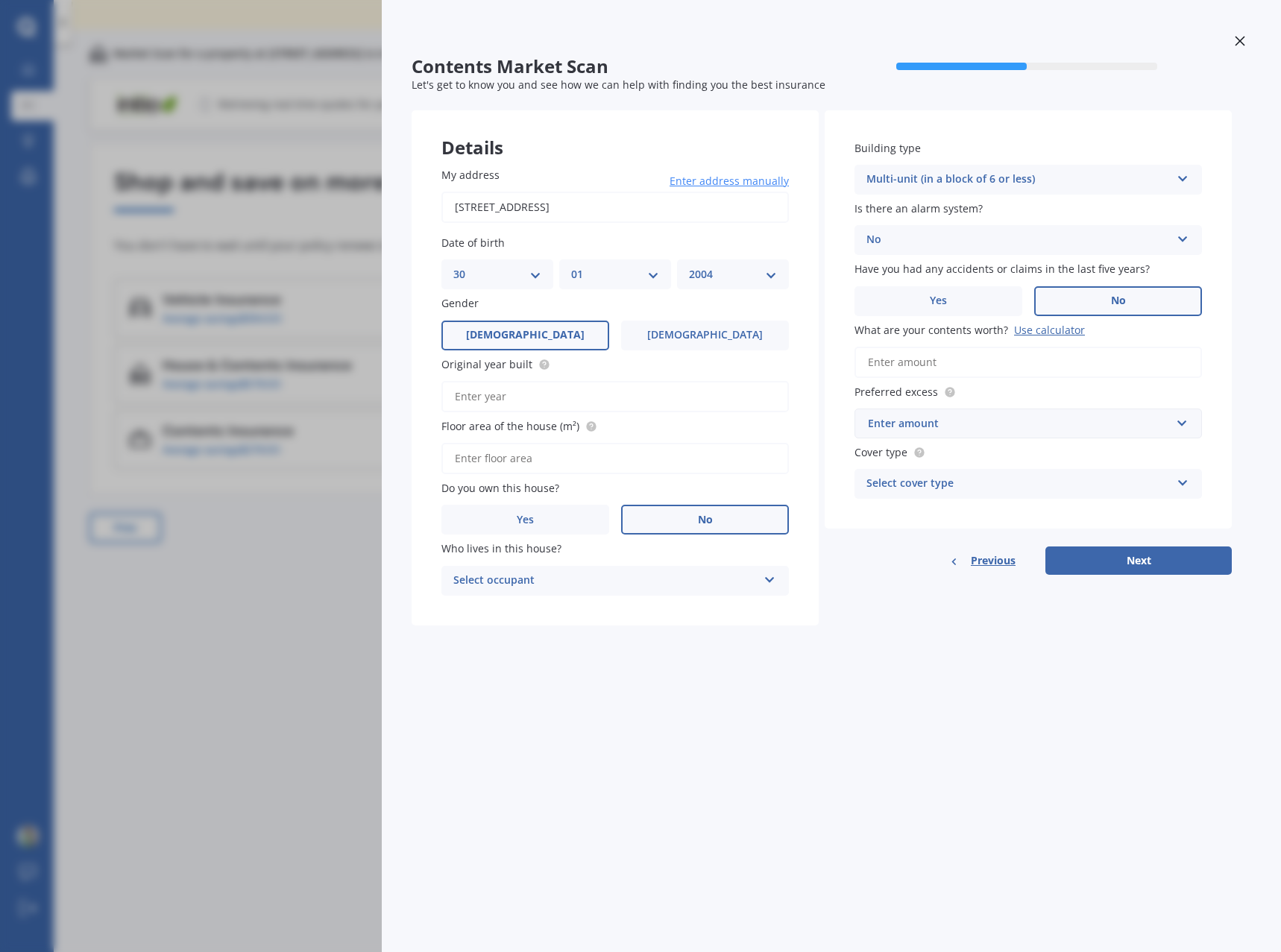
drag, startPoint x: 242, startPoint y: 619, endPoint x: 274, endPoint y: 600, distance: 37.2
click at [244, 619] on div "Contents Market Scan 50 % Let's get to know you and see how we can help with fi…" at bounding box center [640, 476] width 1281 height 952
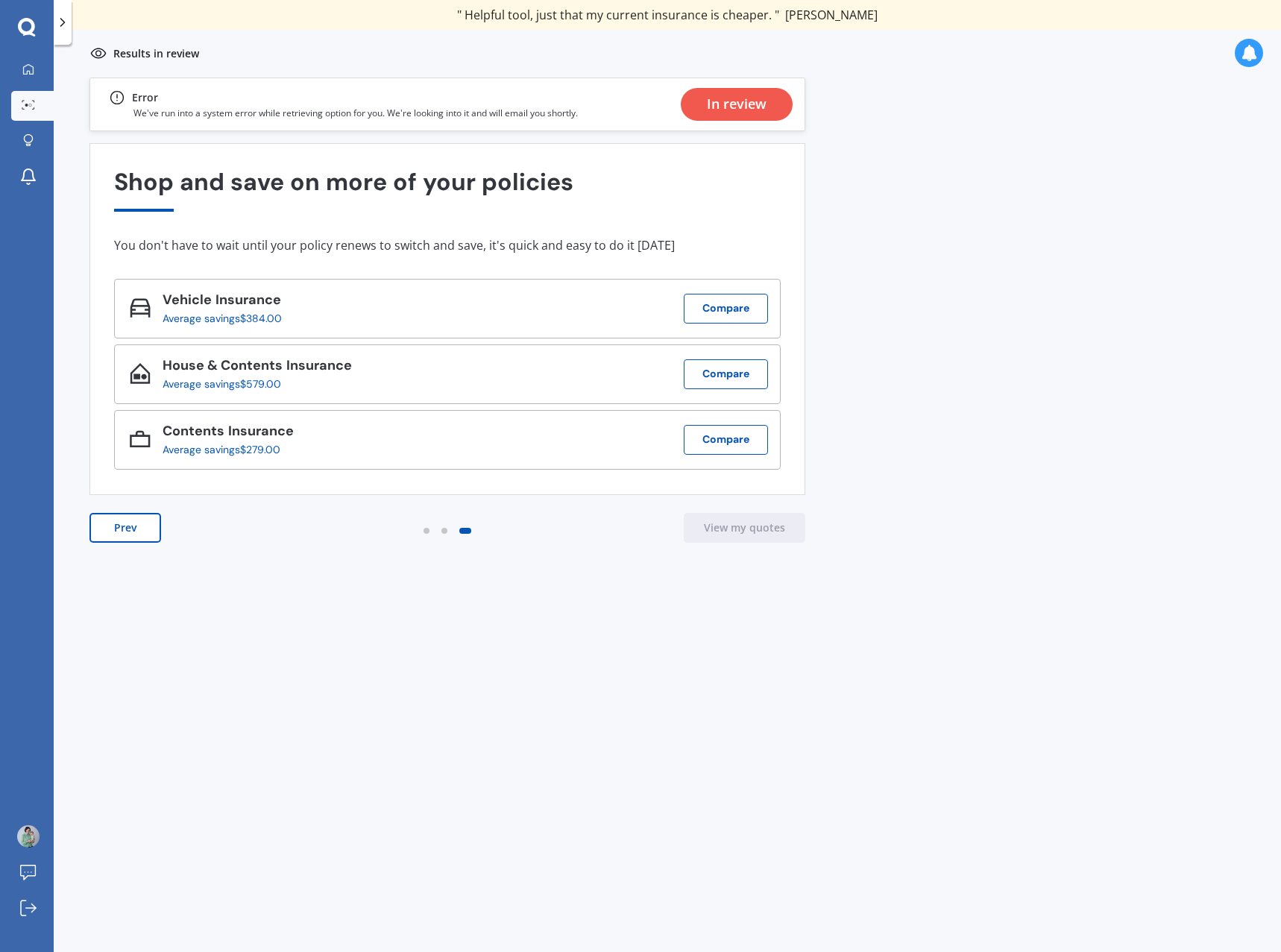
click at [702, 107] on div "In review" at bounding box center [737, 104] width 112 height 33
